Goal: Task Accomplishment & Management: Complete application form

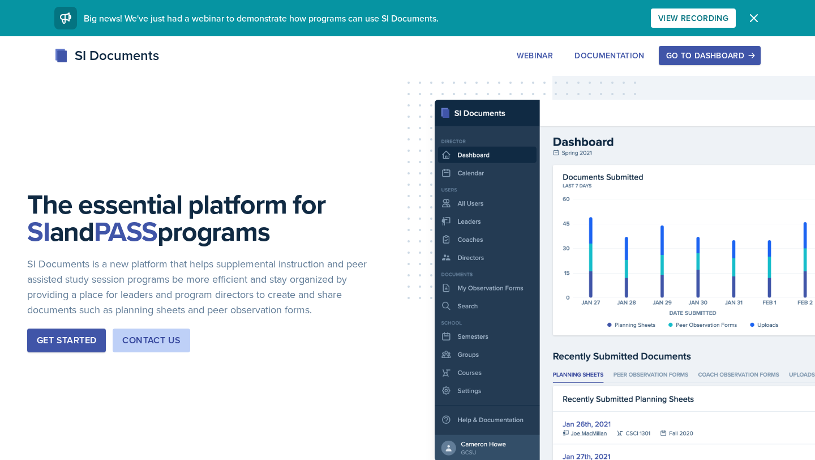
click at [674, 53] on div "Go to Dashboard" at bounding box center [709, 55] width 87 height 9
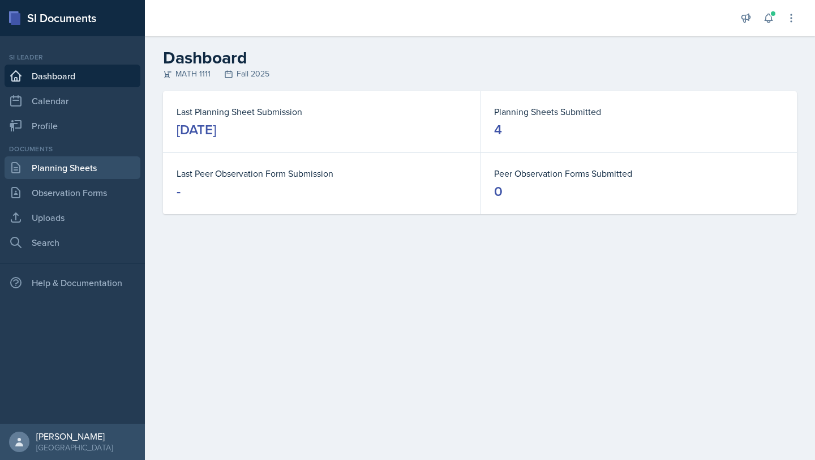
click at [69, 166] on link "Planning Sheets" at bounding box center [73, 167] width 136 height 23
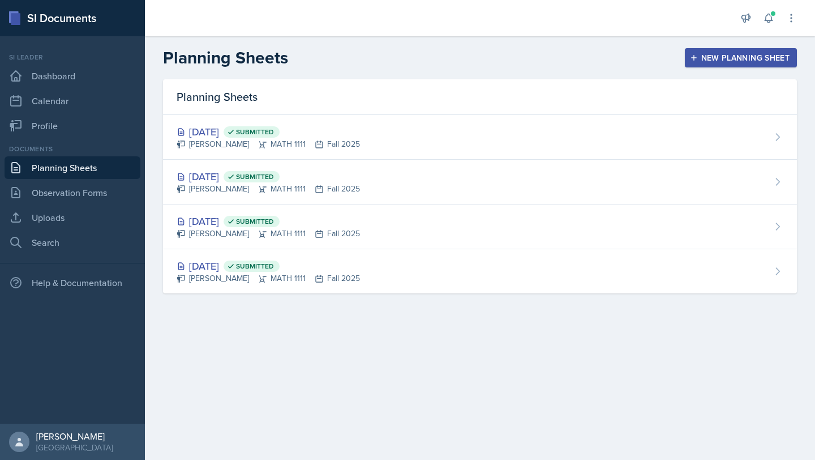
click at [730, 59] on div "New Planning Sheet" at bounding box center [740, 57] width 97 height 9
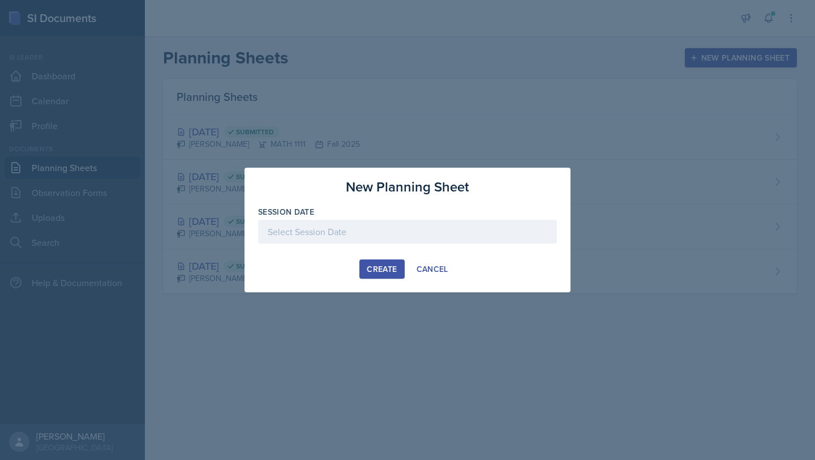
click at [457, 233] on div at bounding box center [407, 232] width 299 height 24
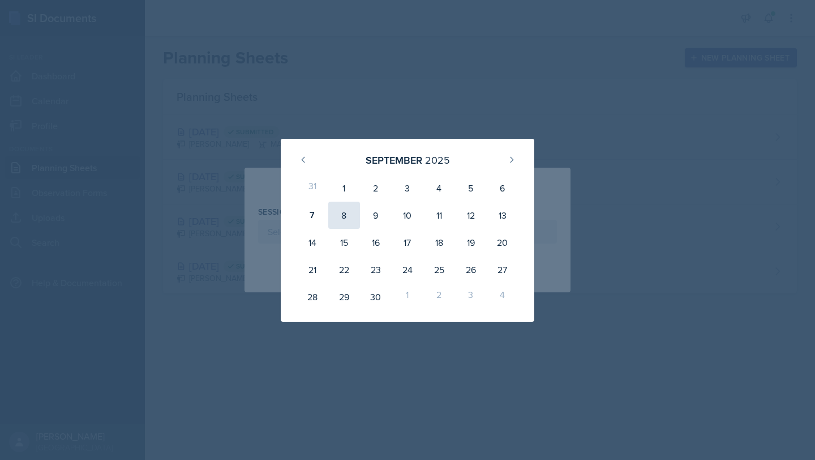
click at [344, 215] on div "8" at bounding box center [344, 215] width 32 height 27
type input "September 8th, 2025"
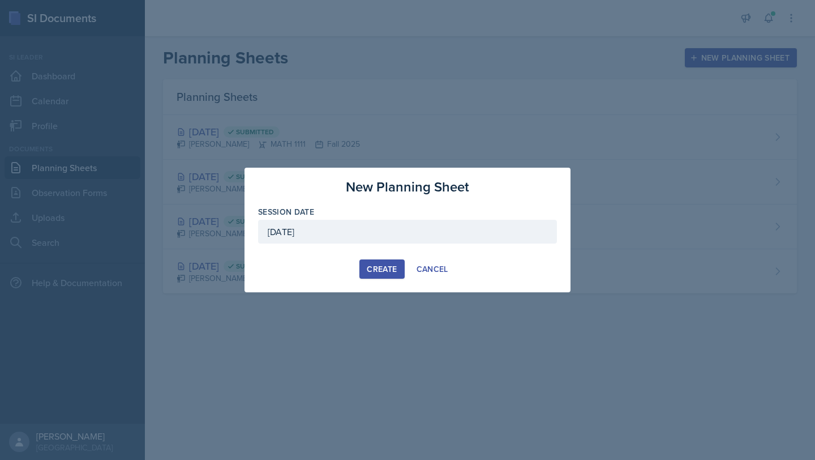
click at [387, 272] on div "Create" at bounding box center [382, 268] width 30 height 9
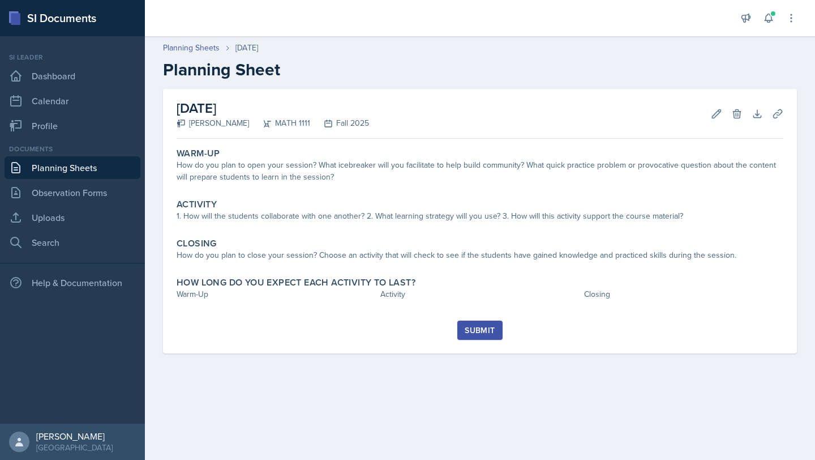
click at [481, 192] on div "Warm-Up How do you plan to open your session? What icebreaker will you facilita…" at bounding box center [480, 231] width 607 height 177
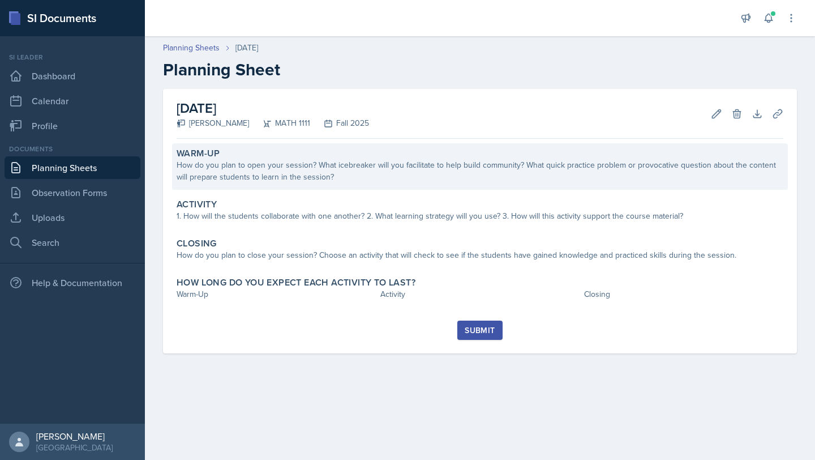
click at [477, 180] on div "How do you plan to open your session? What icebreaker will you facilitate to he…" at bounding box center [480, 171] width 607 height 24
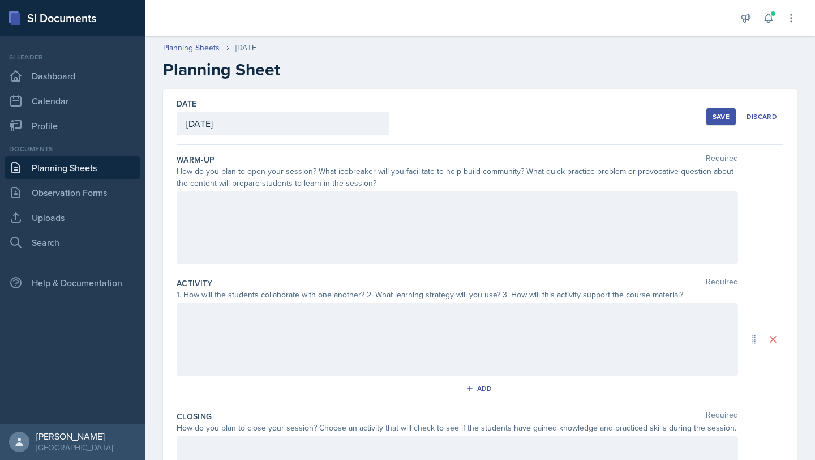
click at [430, 254] on div at bounding box center [458, 227] width 562 height 72
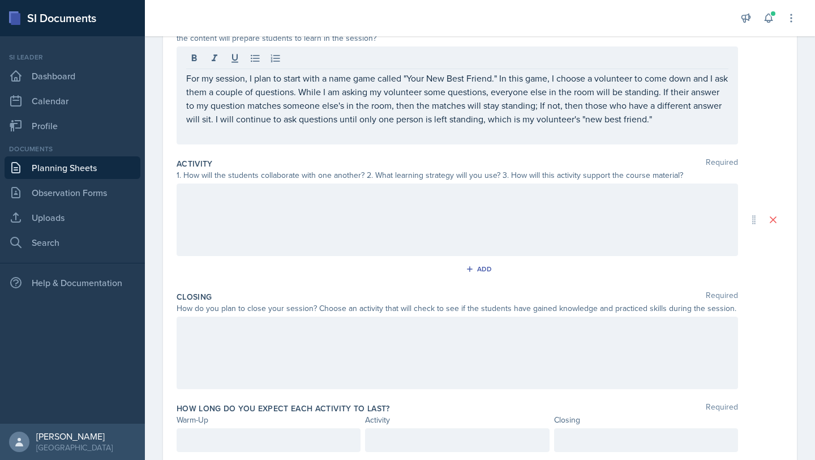
click at [448, 231] on div at bounding box center [458, 219] width 562 height 72
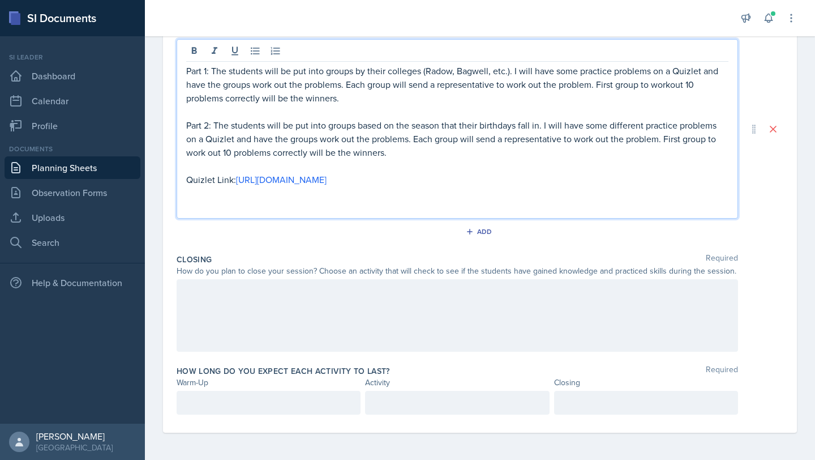
click at [408, 326] on div at bounding box center [458, 315] width 562 height 72
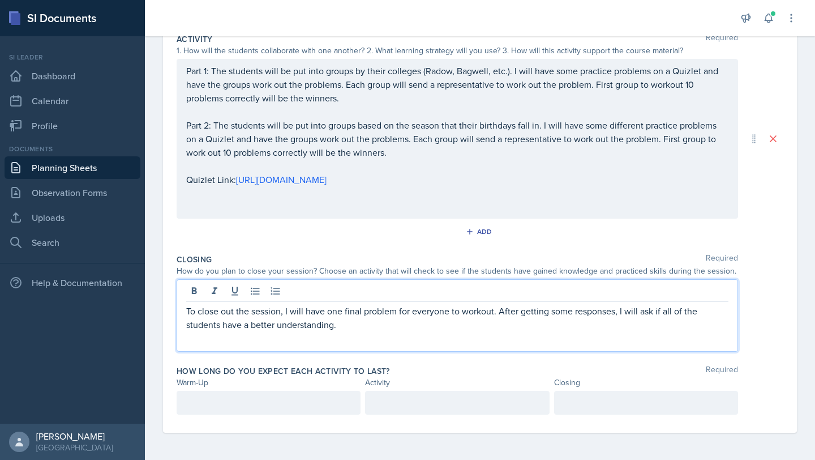
click at [293, 405] on p at bounding box center [268, 403] width 165 height 14
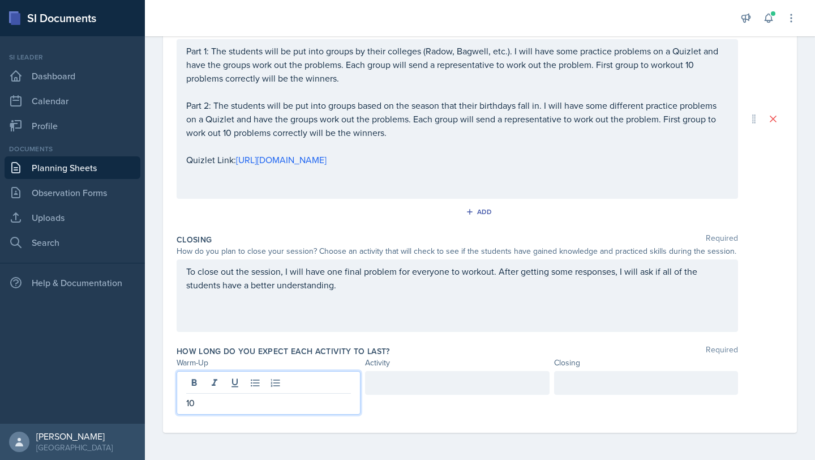
click at [406, 386] on div at bounding box center [457, 383] width 184 height 24
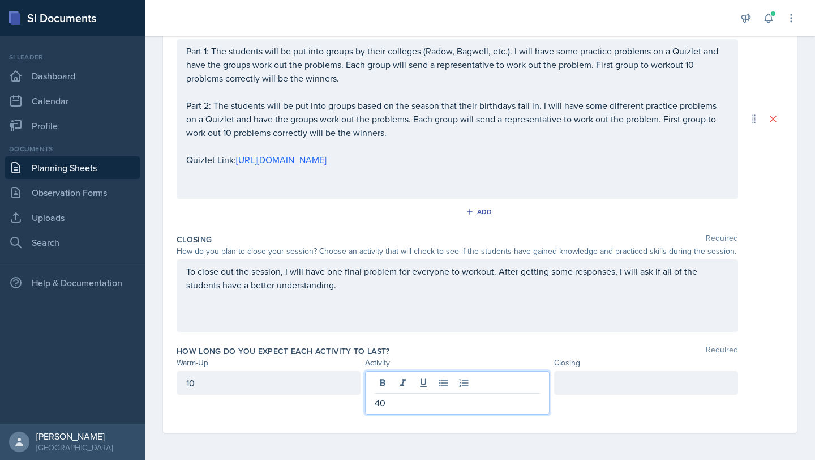
click at [576, 386] on div at bounding box center [646, 383] width 184 height 24
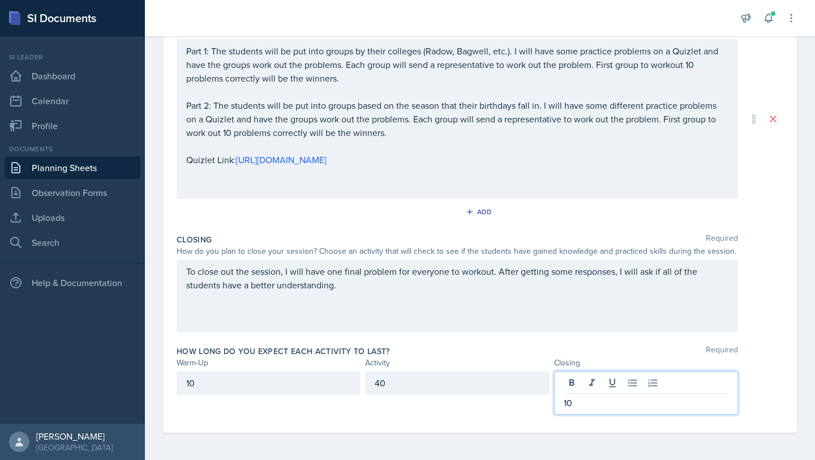
scroll to position [0, 0]
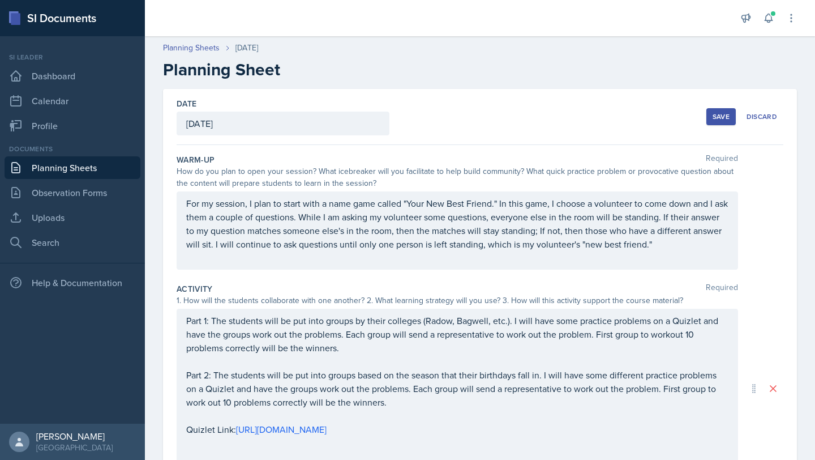
click at [726, 116] on div "Save" at bounding box center [721, 116] width 17 height 9
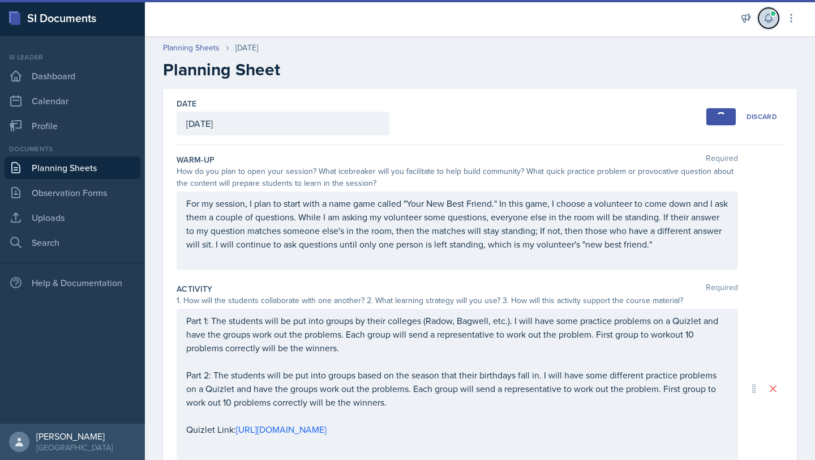
click at [774, 23] on icon at bounding box center [768, 17] width 11 height 11
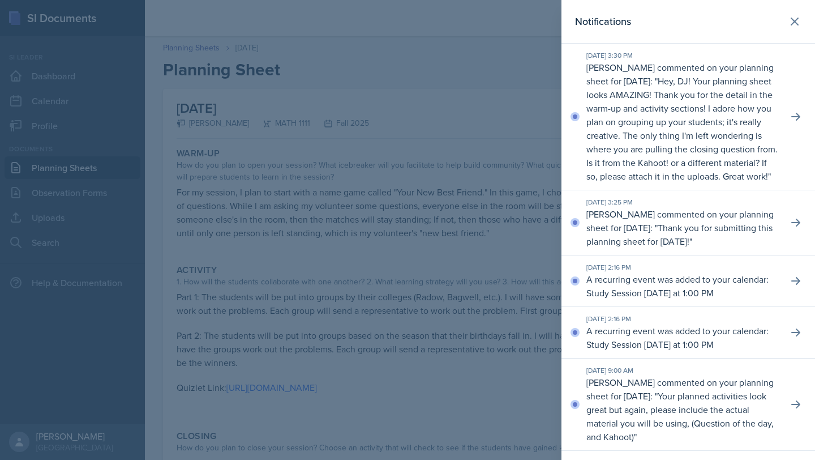
click at [550, 243] on div at bounding box center [407, 230] width 815 height 460
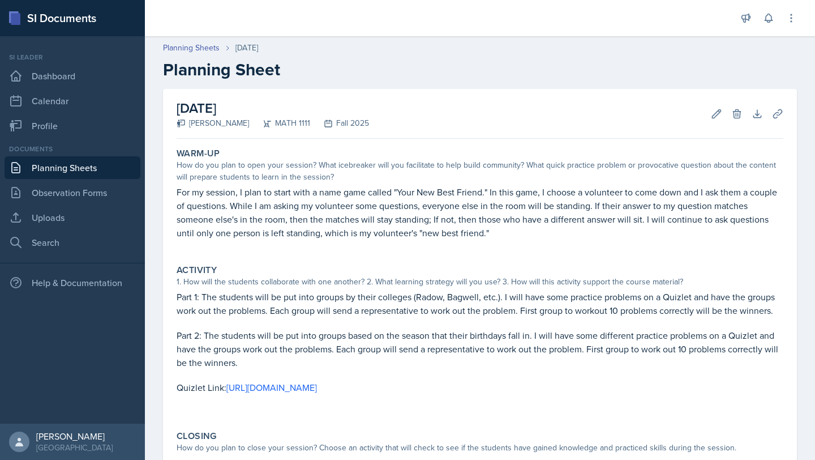
scroll to position [165, 0]
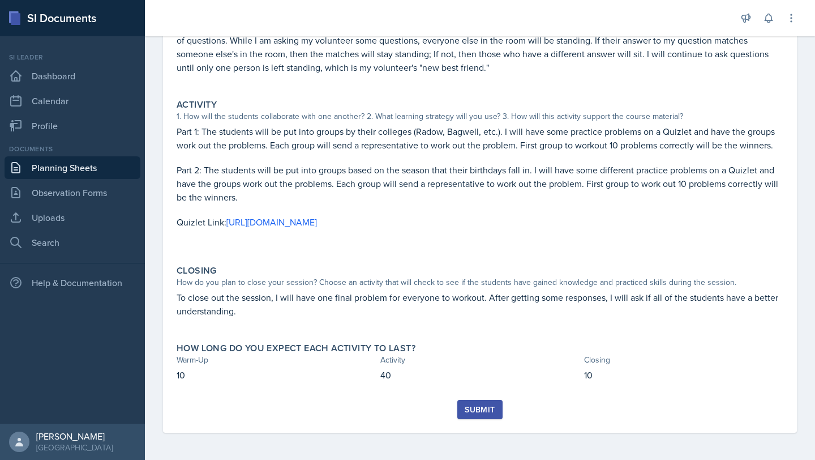
click at [495, 412] on div "Submit" at bounding box center [480, 409] width 30 height 9
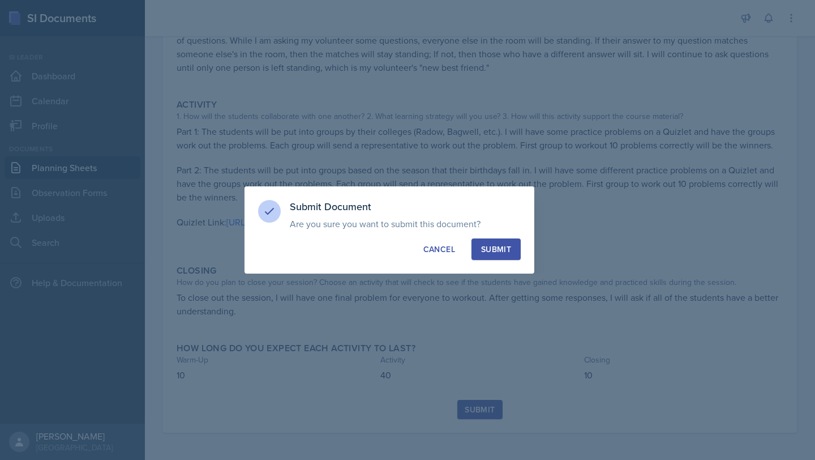
click at [502, 256] on button "Submit" at bounding box center [496, 249] width 49 height 22
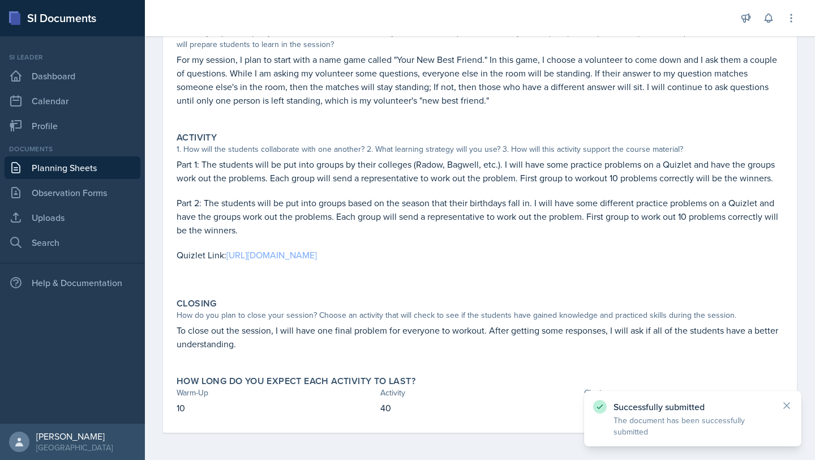
scroll to position [0, 0]
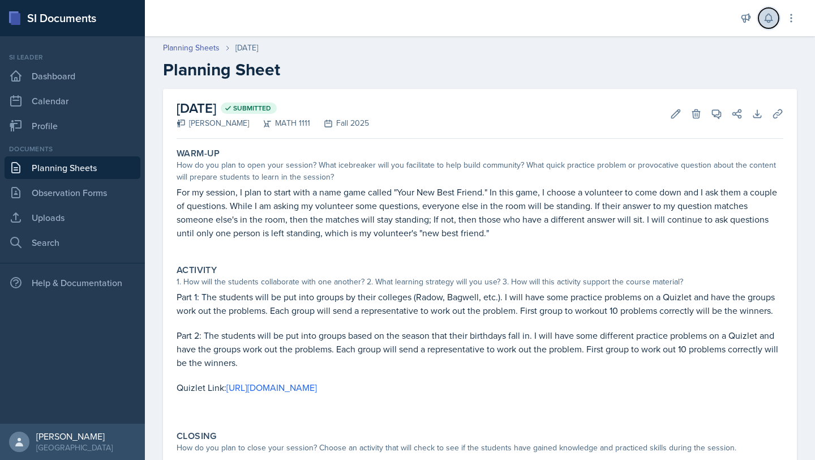
click at [765, 19] on icon at bounding box center [768, 18] width 7 height 8
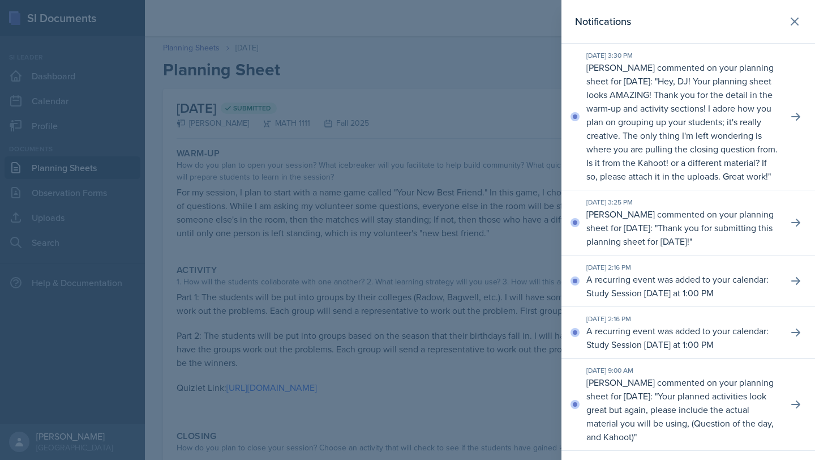
click at [721, 93] on p "Hey, DJ! Your planning sheet looks AMAZING! Thank you for the detail in the war…" at bounding box center [682, 129] width 191 height 108
click at [797, 122] on icon at bounding box center [795, 116] width 11 height 11
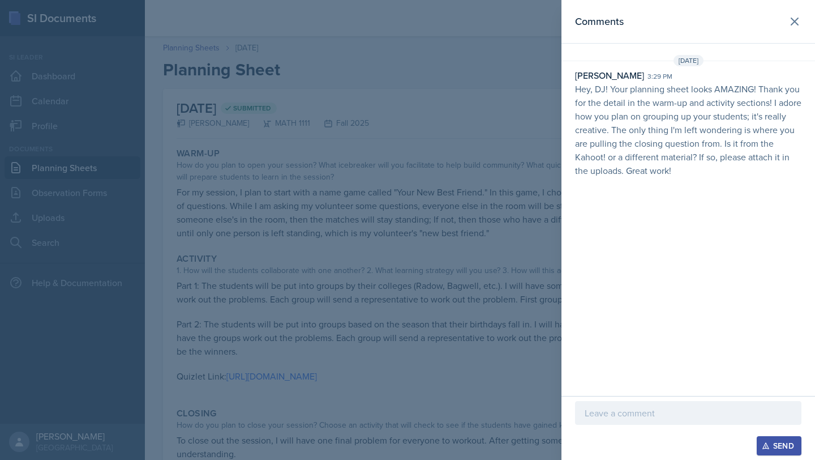
click at [692, 168] on p "Hey, DJ! Your planning sheet looks AMAZING! Thank you for the detail in the war…" at bounding box center [688, 129] width 226 height 95
click at [671, 166] on p "Hey, DJ! Your planning sheet looks AMAZING! Thank you for the detail in the war…" at bounding box center [688, 129] width 226 height 95
click at [687, 409] on p at bounding box center [688, 413] width 207 height 14
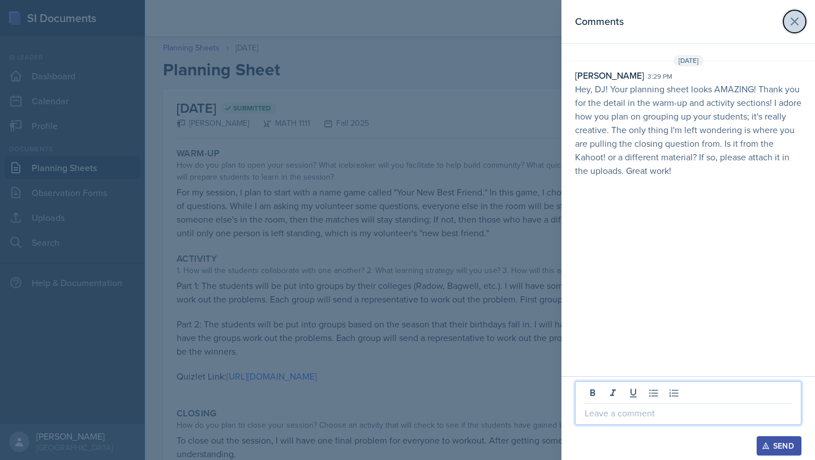
click at [792, 25] on icon at bounding box center [794, 21] width 7 height 7
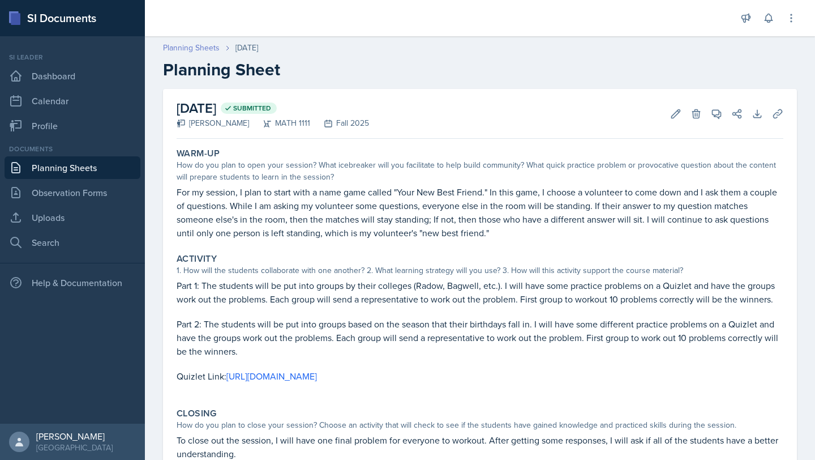
click at [194, 47] on link "Planning Sheets" at bounding box center [191, 48] width 57 height 12
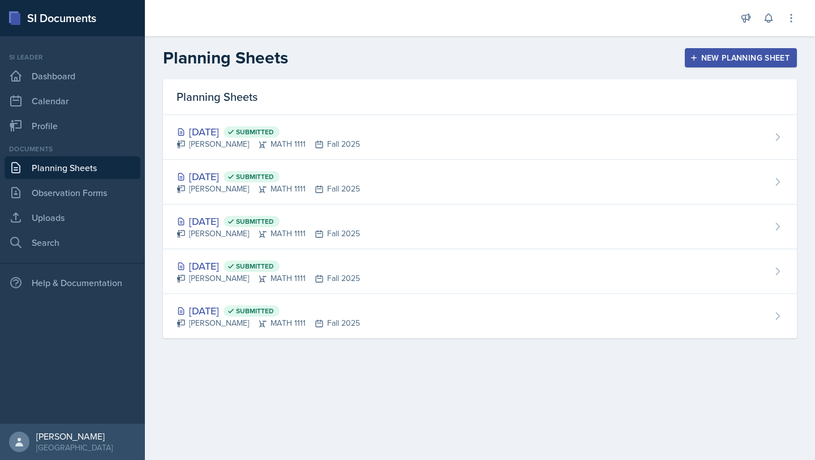
click at [717, 62] on div "New Planning Sheet" at bounding box center [740, 57] width 97 height 9
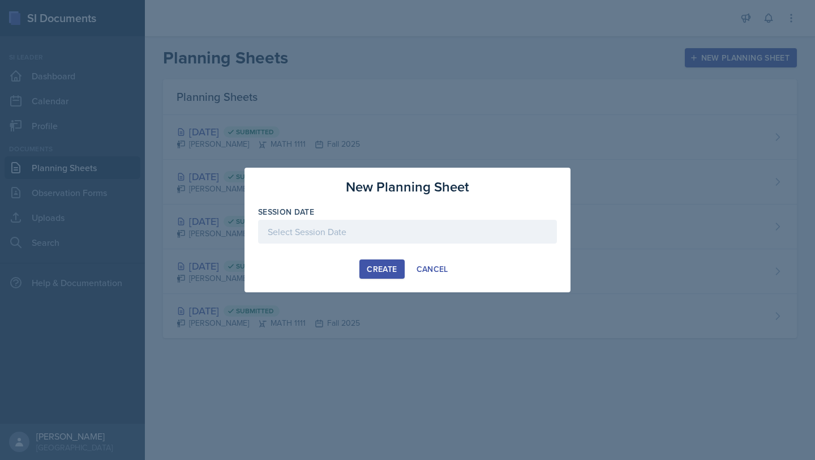
click at [404, 233] on div at bounding box center [407, 232] width 299 height 24
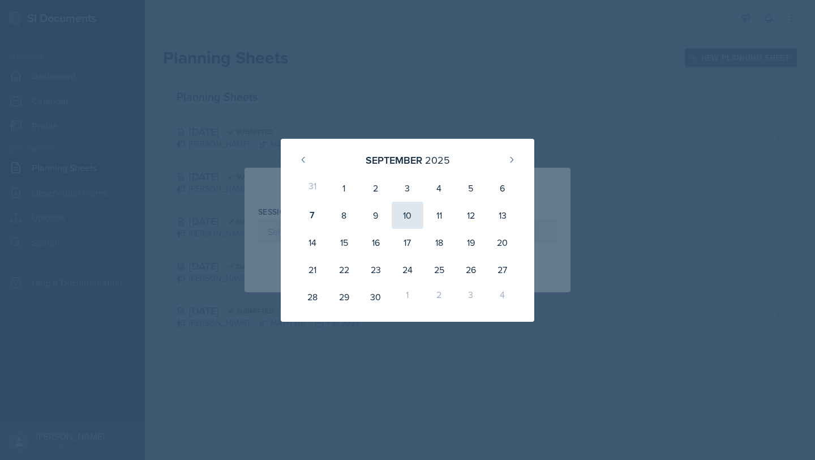
click at [404, 222] on div "10" at bounding box center [408, 215] width 32 height 27
type input "September 10th, 2025"
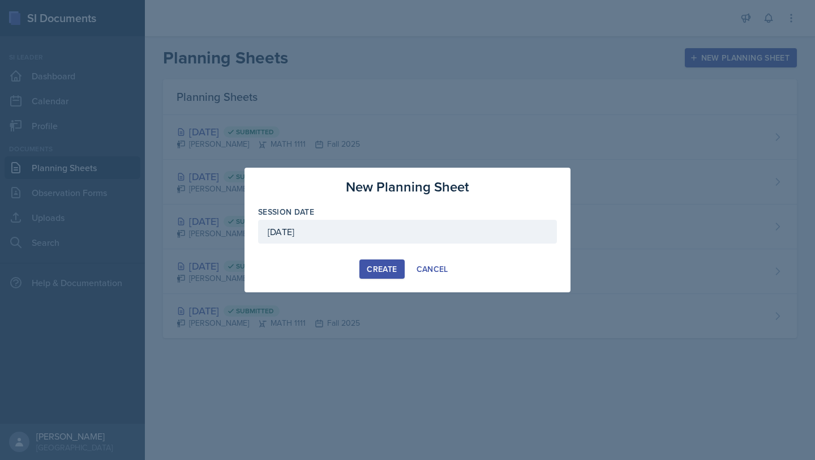
click at [393, 271] on div "Create" at bounding box center [382, 268] width 30 height 9
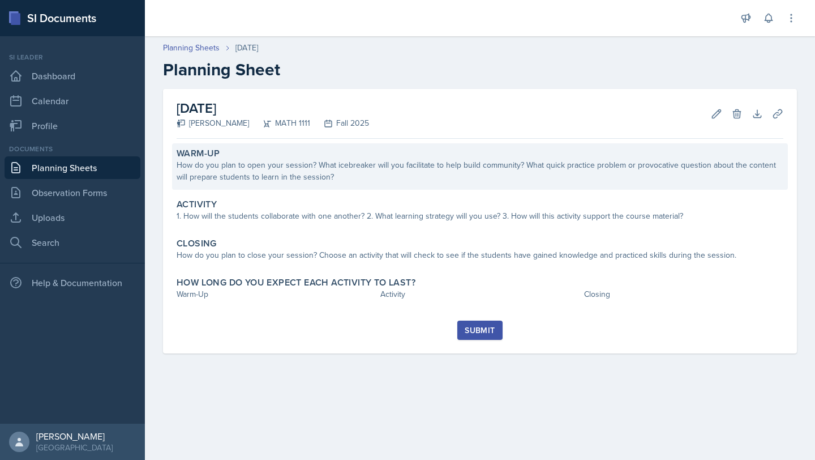
click at [455, 181] on div "How do you plan to open your session? What icebreaker will you facilitate to he…" at bounding box center [480, 171] width 607 height 24
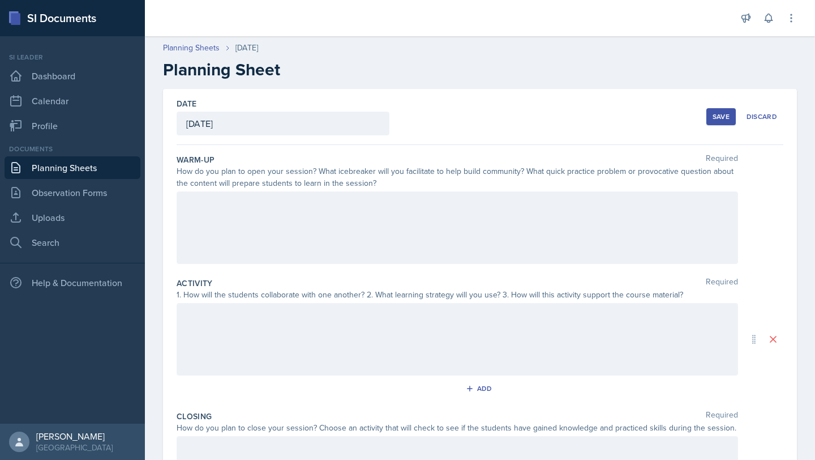
click at [472, 242] on div at bounding box center [458, 227] width 562 height 72
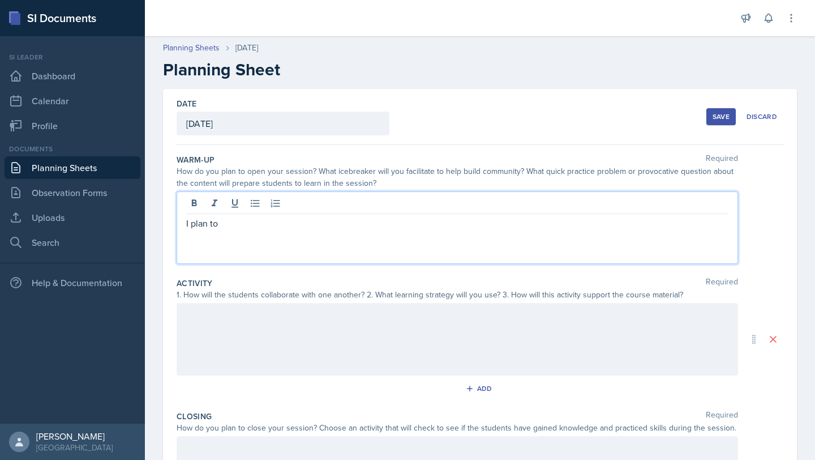
click at [183, 222] on div "I plan to" at bounding box center [458, 227] width 562 height 72
click at [186, 224] on div "I plan to" at bounding box center [458, 227] width 562 height 72
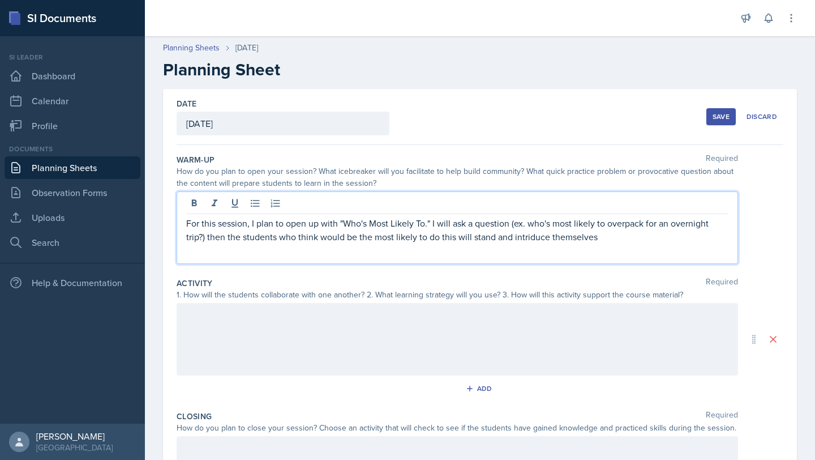
click at [527, 241] on p "For this session, I plan to open up with "Who's Most Likely To." I will ask a q…" at bounding box center [457, 229] width 542 height 27
click at [530, 237] on p "For this session, I plan to open up with "Who's Most Likely To." I will ask a q…" at bounding box center [457, 229] width 542 height 27
click at [679, 232] on p "For this session, I plan to open up with "Who's Most Likely To." I will ask a q…" at bounding box center [457, 229] width 542 height 27
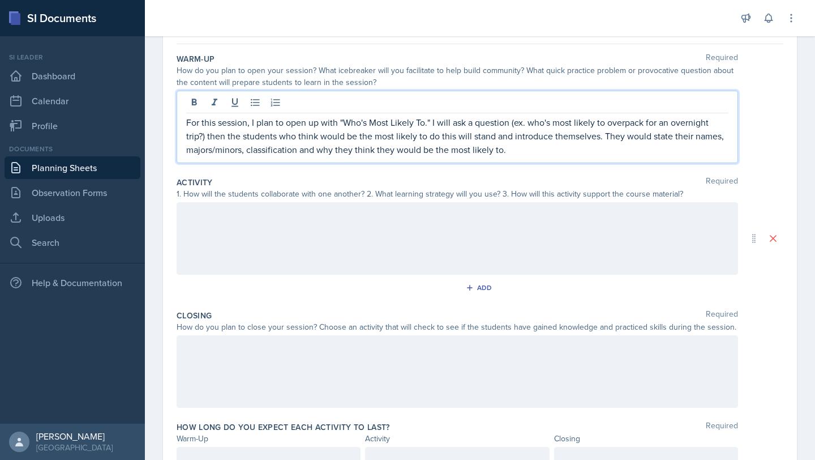
click at [622, 259] on div at bounding box center [458, 238] width 562 height 72
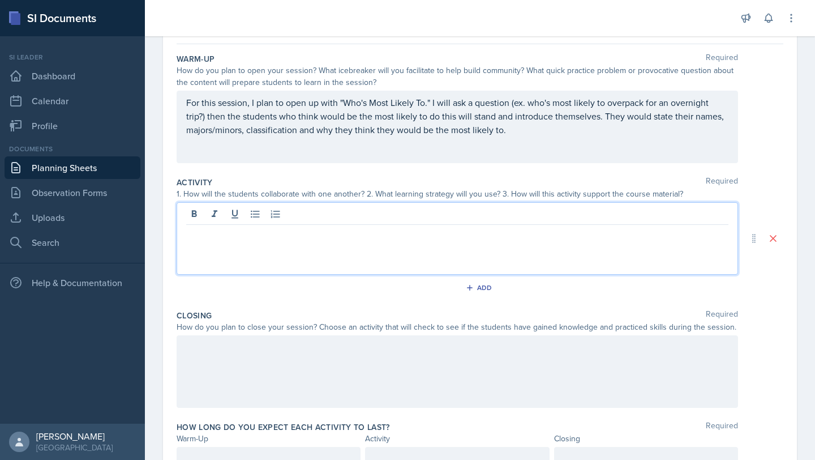
scroll to position [121, 0]
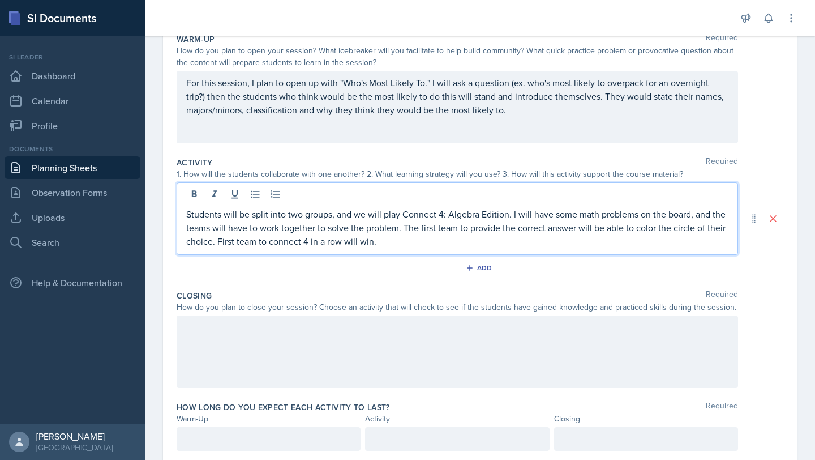
click at [507, 214] on p "Students will be split into two groups, and we will play Connect 4: Algebra Edi…" at bounding box center [457, 227] width 542 height 41
click at [510, 216] on p "Students will be split into two groups, and we will play Connect 4: Algebra Edi…" at bounding box center [457, 227] width 542 height 41
click at [596, 216] on p "Students will be split into two groups, and we will play Connect 4: Algebra Edi…" at bounding box center [457, 227] width 542 height 41
click at [670, 215] on p "Students will be split into two groups, and we will play Connect 4: Algebra Edi…" at bounding box center [457, 227] width 542 height 41
drag, startPoint x: 563, startPoint y: 215, endPoint x: 543, endPoint y: 210, distance: 20.9
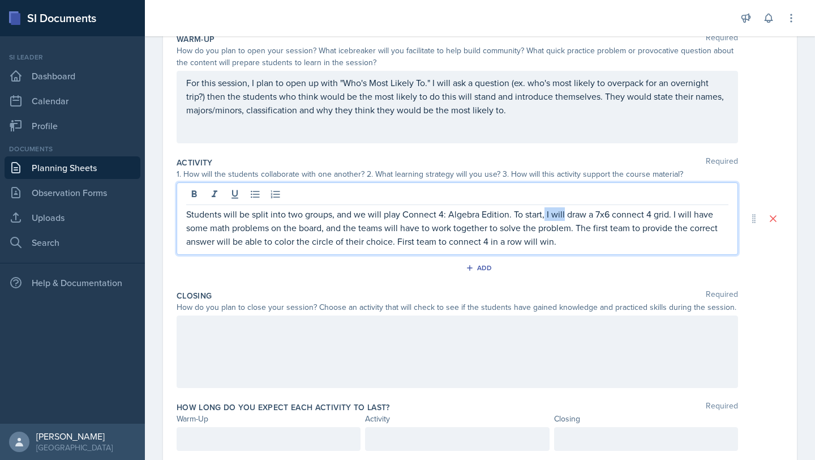
click at [543, 213] on p "Students will be split into two groups, and we will play Connect 4: Algebra Edi…" at bounding box center [457, 227] width 542 height 41
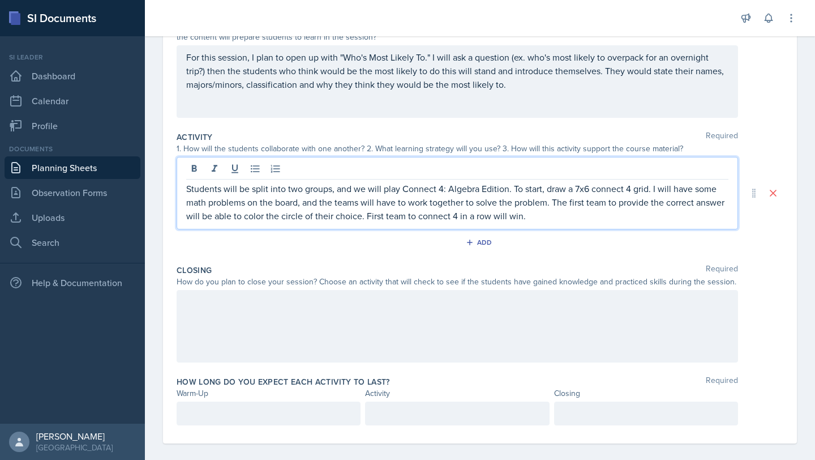
scroll to position [157, 0]
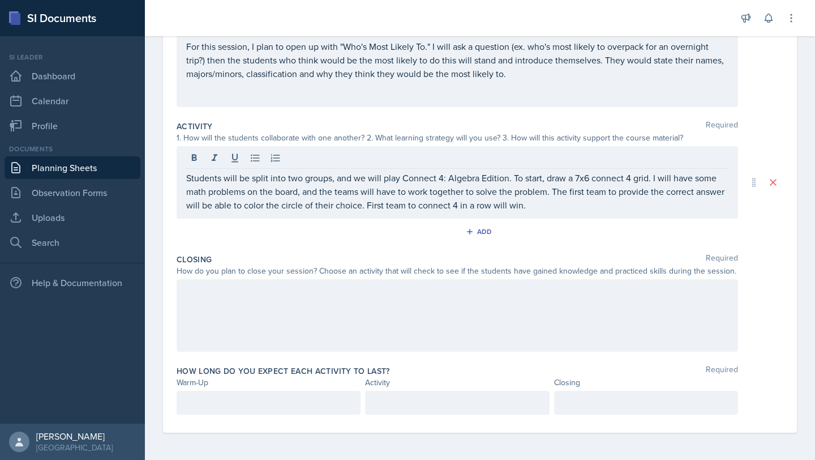
click at [563, 311] on div at bounding box center [458, 315] width 562 height 72
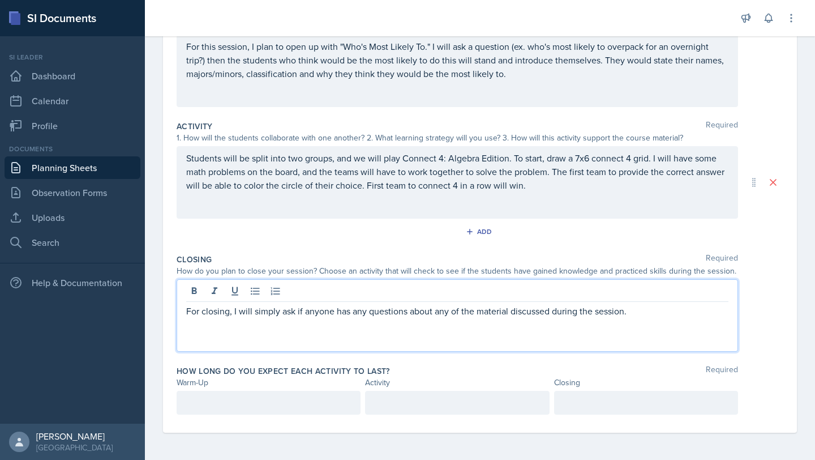
click at [314, 398] on p at bounding box center [268, 403] width 165 height 14
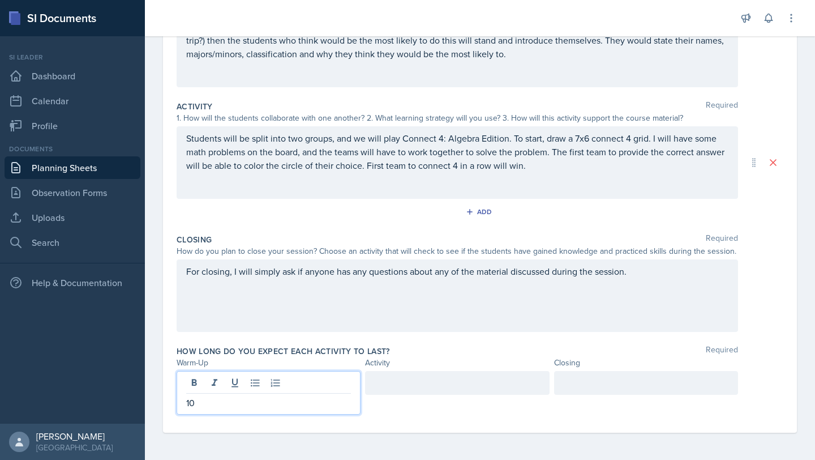
click at [478, 380] on div at bounding box center [457, 383] width 184 height 24
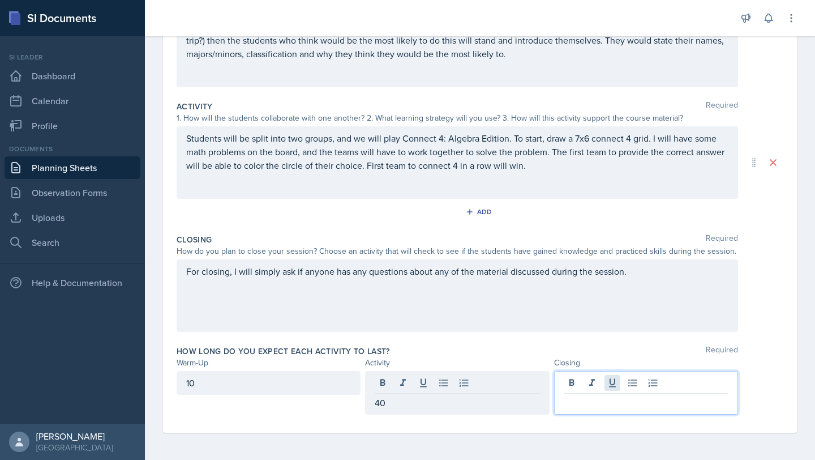
click at [610, 380] on div at bounding box center [646, 393] width 184 height 44
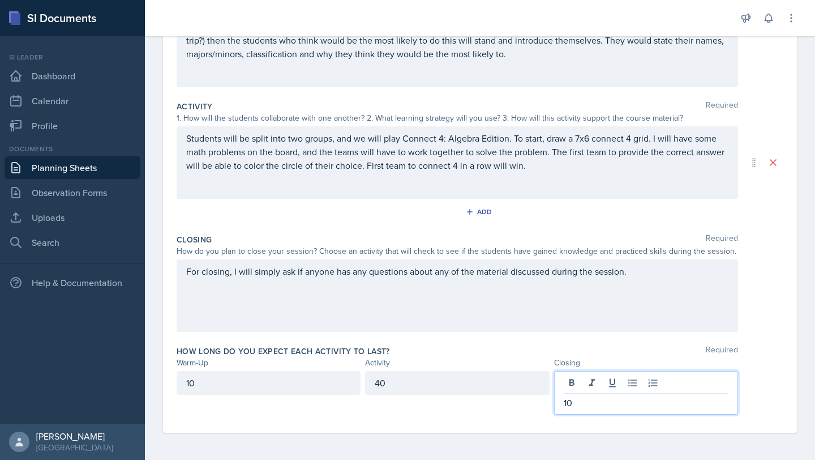
click at [749, 316] on div "For closing, I will simply ask if anyone has any questions about any of the mat…" at bounding box center [480, 295] width 607 height 72
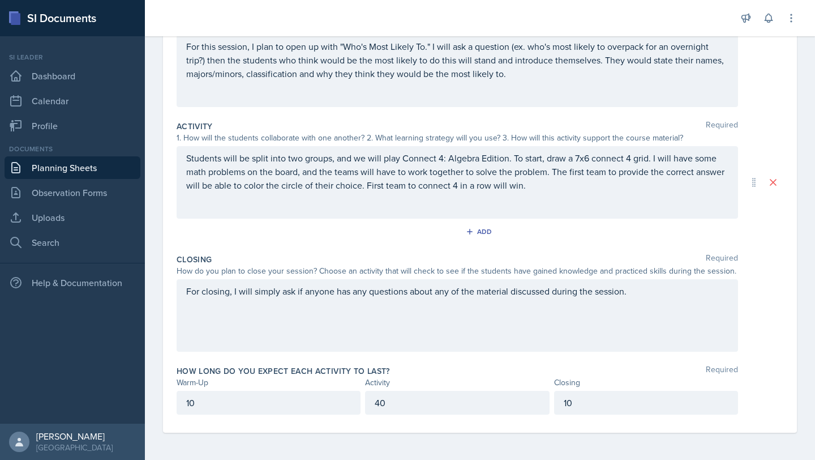
scroll to position [0, 0]
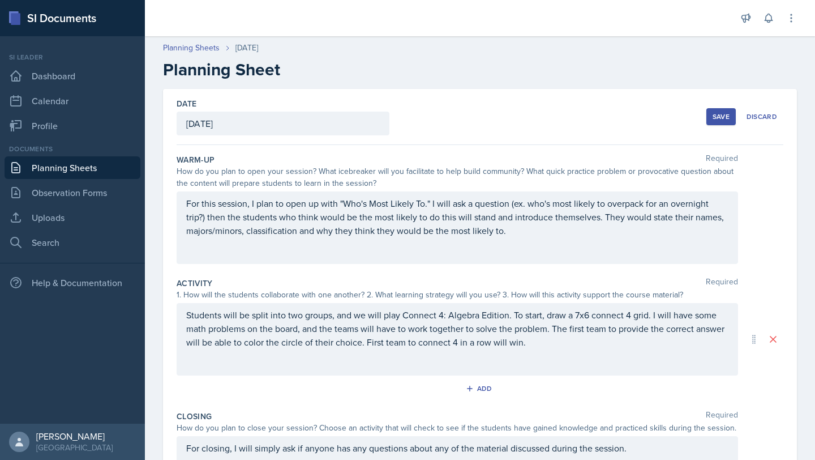
click at [725, 113] on div "Save" at bounding box center [721, 116] width 17 height 9
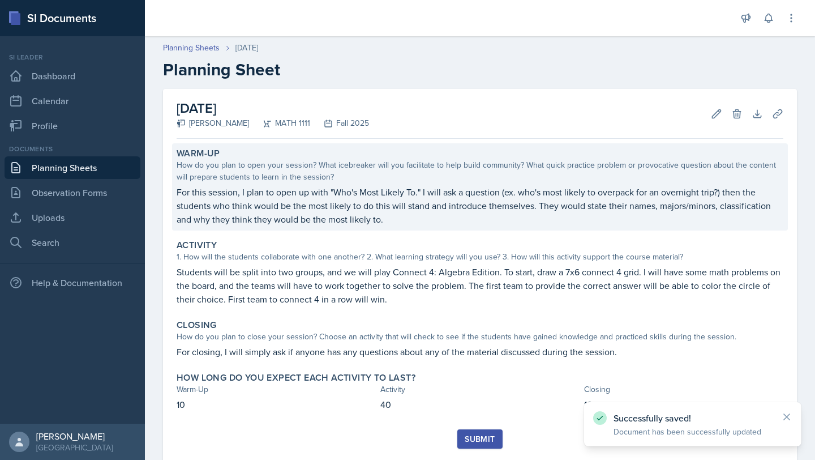
scroll to position [29, 0]
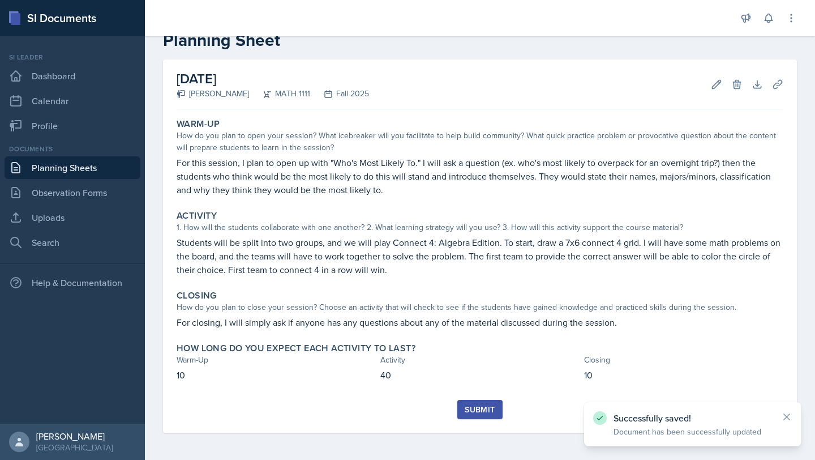
click at [489, 410] on div "Submit" at bounding box center [480, 409] width 30 height 9
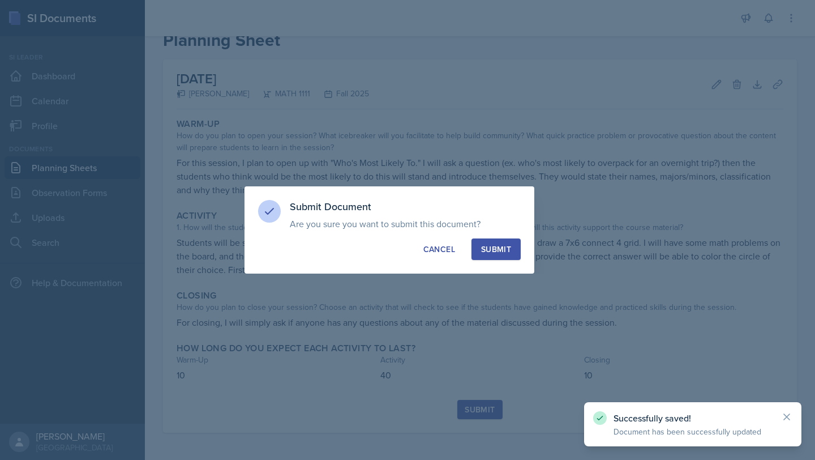
click at [506, 243] on div "Submit" at bounding box center [496, 248] width 30 height 11
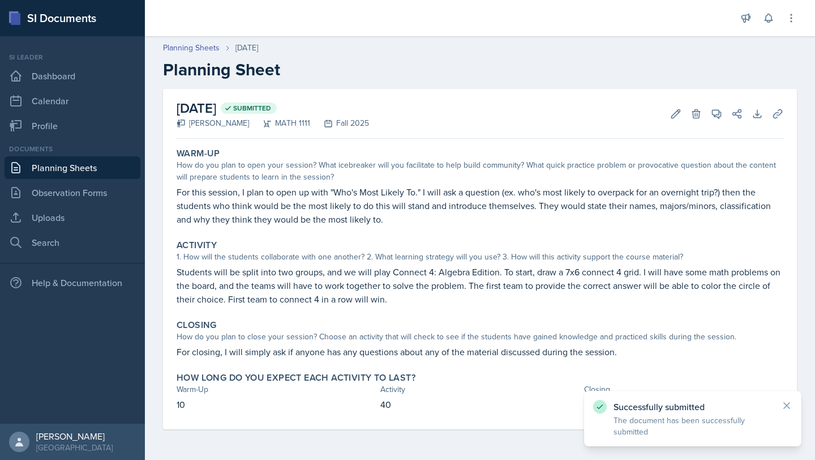
scroll to position [0, 0]
click at [93, 79] on link "Dashboard" at bounding box center [73, 76] width 136 height 23
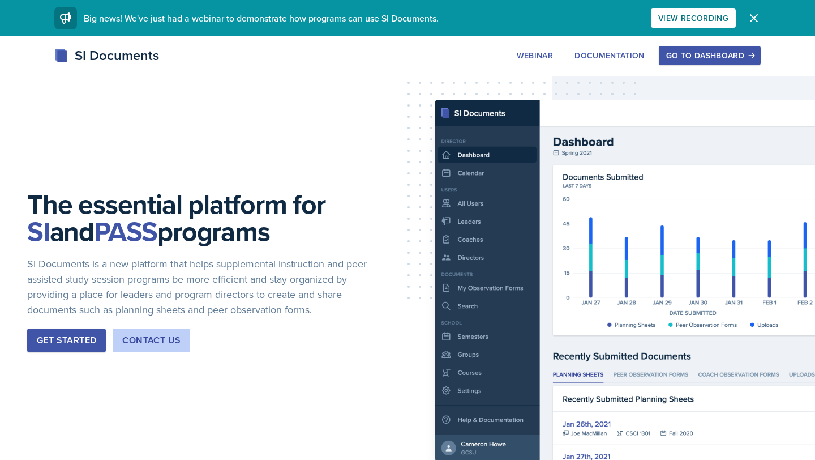
click at [719, 60] on div "Go to Dashboard" at bounding box center [709, 55] width 87 height 9
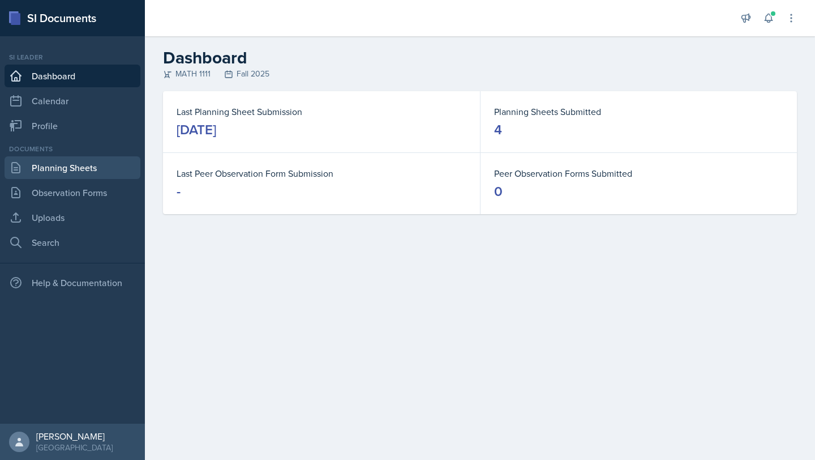
click at [101, 162] on link "Planning Sheets" at bounding box center [73, 167] width 136 height 23
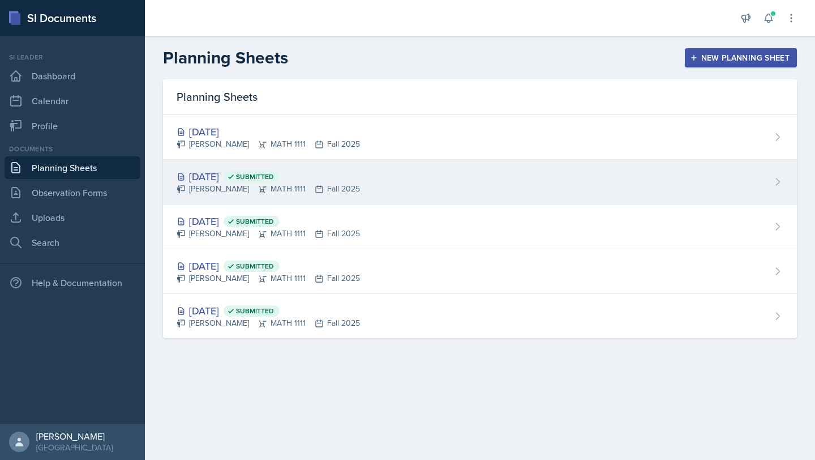
click at [306, 190] on div "[PERSON_NAME] MATH 1111 Fall 2025" at bounding box center [268, 189] width 183 height 12
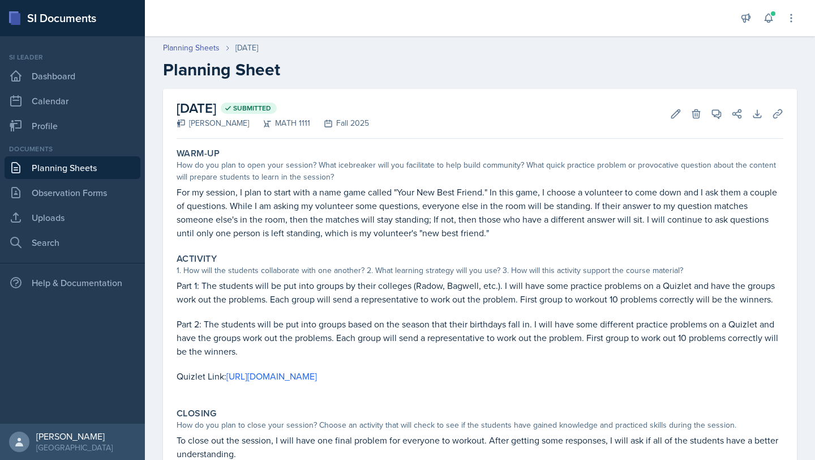
click at [314, 209] on p "For my session, I plan to start with a name game called "Your New Best Friend."…" at bounding box center [480, 212] width 607 height 54
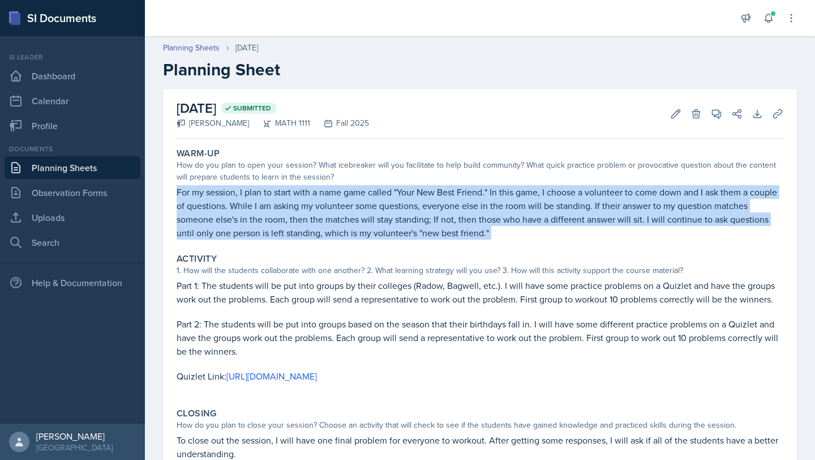
click at [314, 209] on p "For my session, I plan to start with a name game called "Your New Best Friend."…" at bounding box center [480, 212] width 607 height 54
copy div "For my session, I plan to start with a name game called "Your New Best Friend."…"
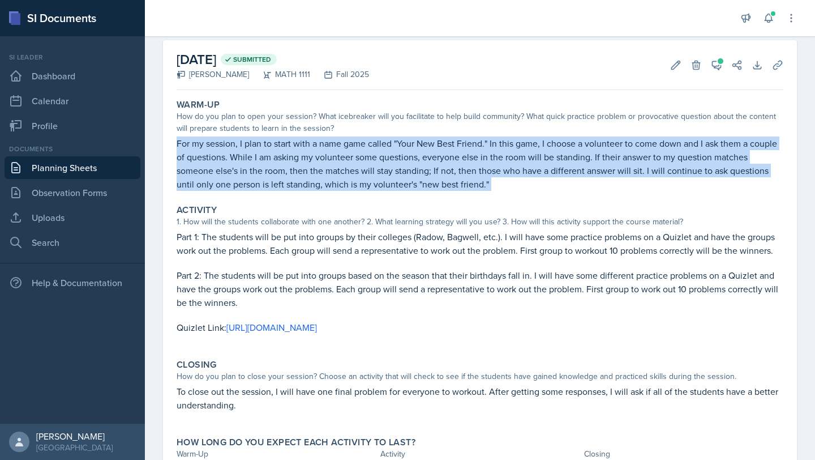
scroll to position [61, 0]
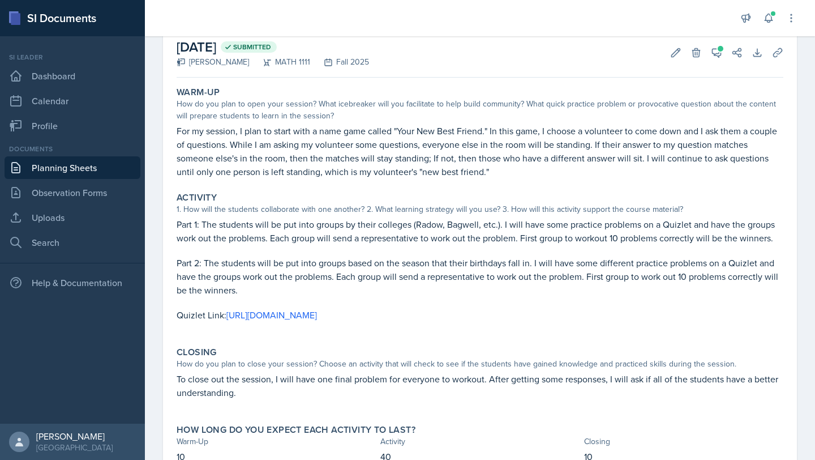
click at [527, 245] on p at bounding box center [480, 250] width 607 height 11
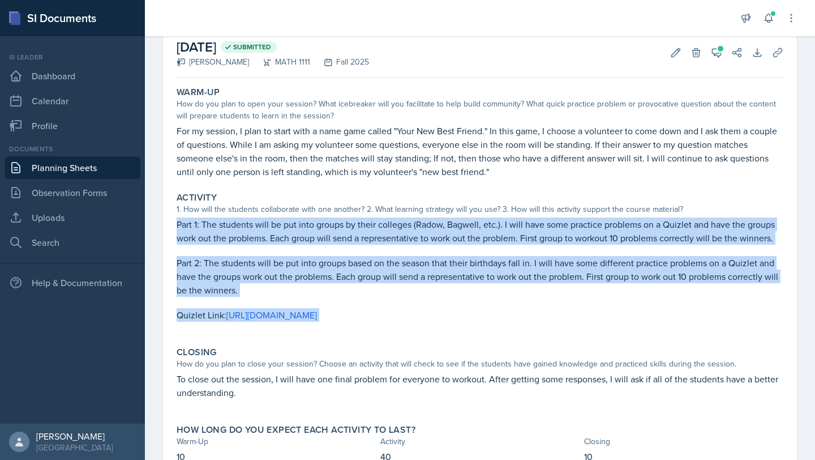
drag, startPoint x: 172, startPoint y: 221, endPoint x: 450, endPoint y: 341, distance: 302.6
click at [450, 341] on div "Warm-Up How do you plan to open your session? What icebreaker will you facilita…" at bounding box center [480, 281] width 607 height 399
copy div "Part 1: The students will be put into groups by their colleges (Radow, Bagwell,…"
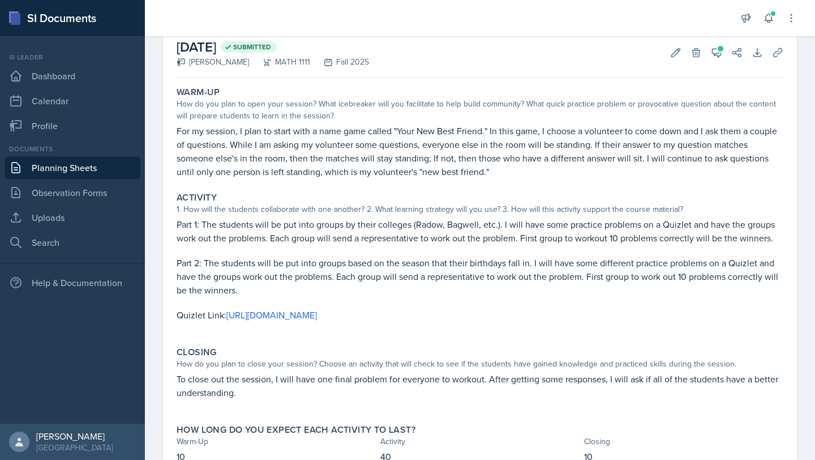
click at [497, 382] on p "To close out the session, I will have one final problem for everyone to workout…" at bounding box center [480, 385] width 607 height 27
click at [498, 382] on p "To close out the session, I will have one final problem for everyone to workout…" at bounding box center [480, 385] width 607 height 27
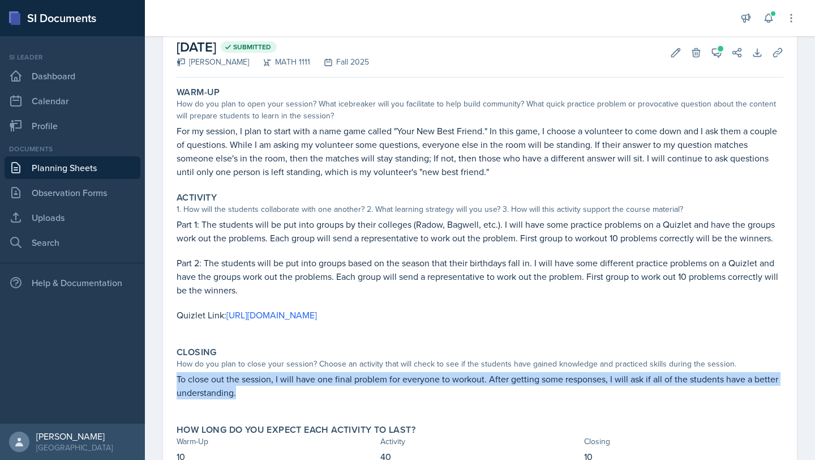
click at [498, 382] on p "To close out the session, I will have one final problem for everyone to workout…" at bounding box center [480, 385] width 607 height 27
copy p "To close out the session, I will have one final problem for everyone to workout…"
click at [713, 53] on icon at bounding box center [716, 52] width 11 height 11
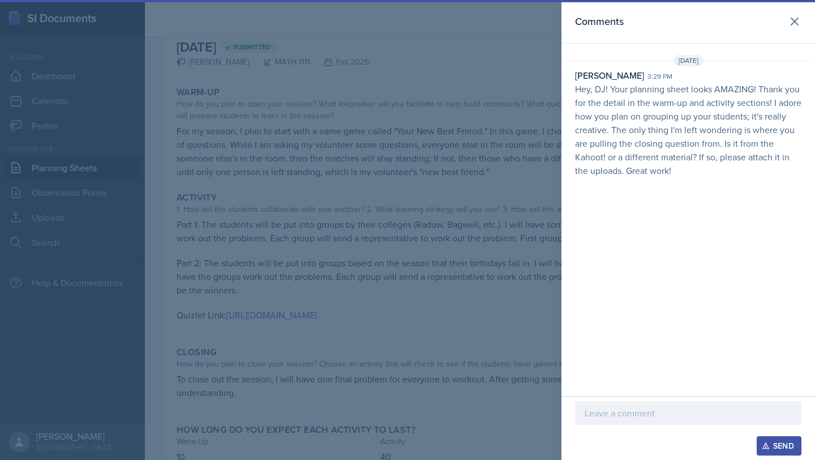
click at [713, 53] on div "Comments [DATE] [PERSON_NAME] 3:29 pm Hey, DJ! Your planning sheet looks AMAZIN…" at bounding box center [689, 198] width 254 height 396
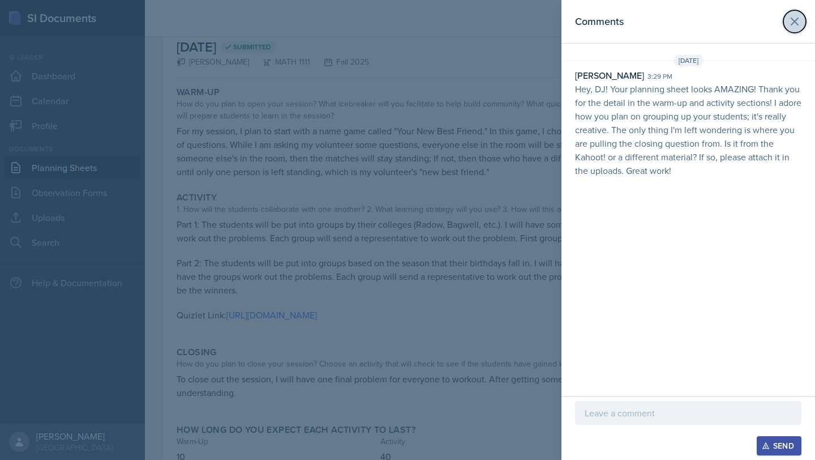
click at [791, 24] on icon at bounding box center [794, 21] width 7 height 7
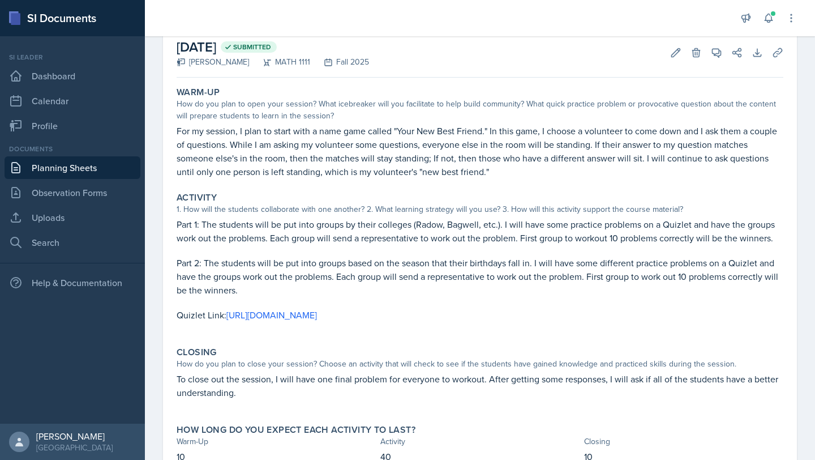
scroll to position [0, 0]
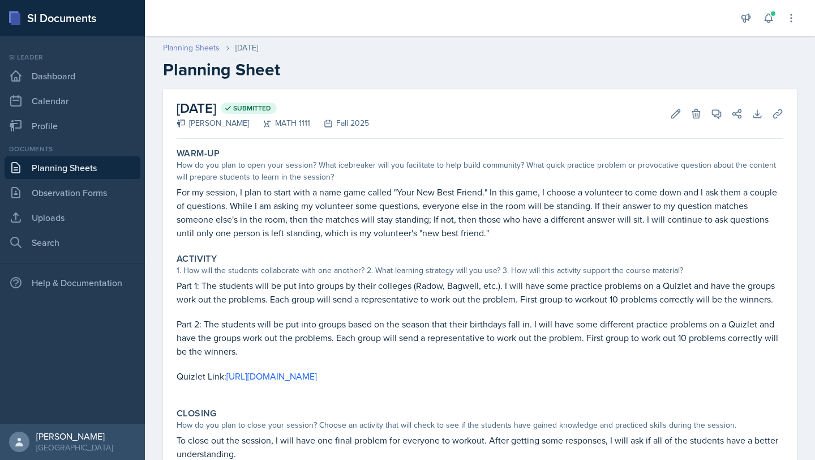
click at [187, 49] on link "Planning Sheets" at bounding box center [191, 48] width 57 height 12
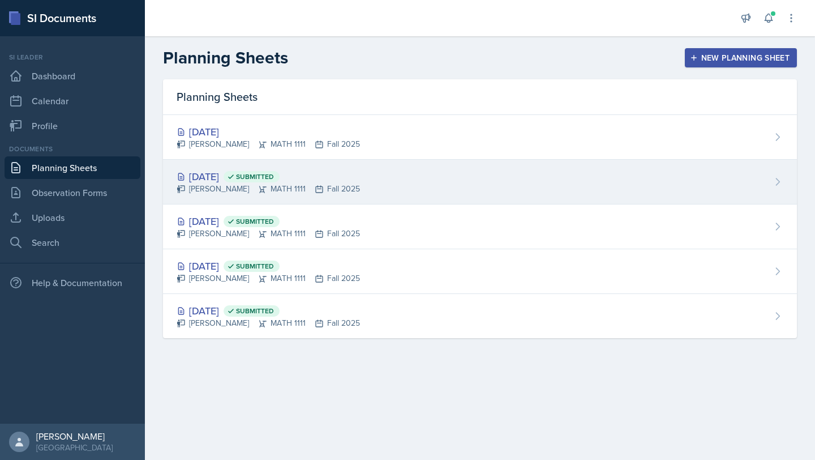
click at [357, 192] on div "[DATE] Submitted [PERSON_NAME] MATH 1111 Fall 2025" at bounding box center [480, 182] width 634 height 45
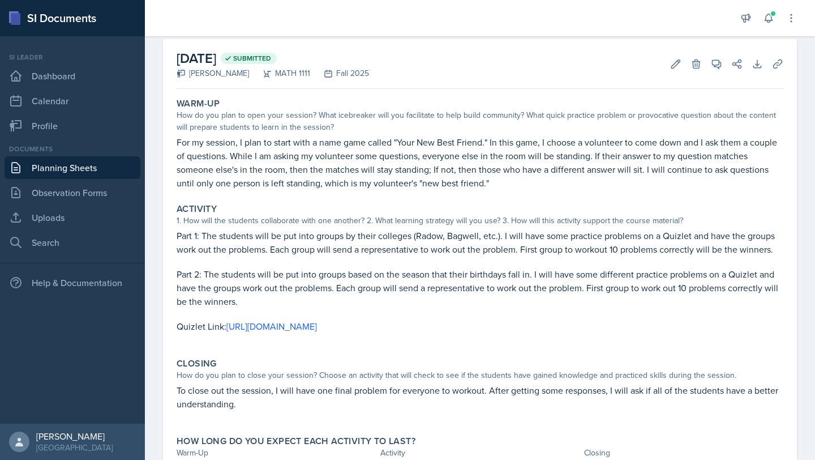
scroll to position [53, 0]
